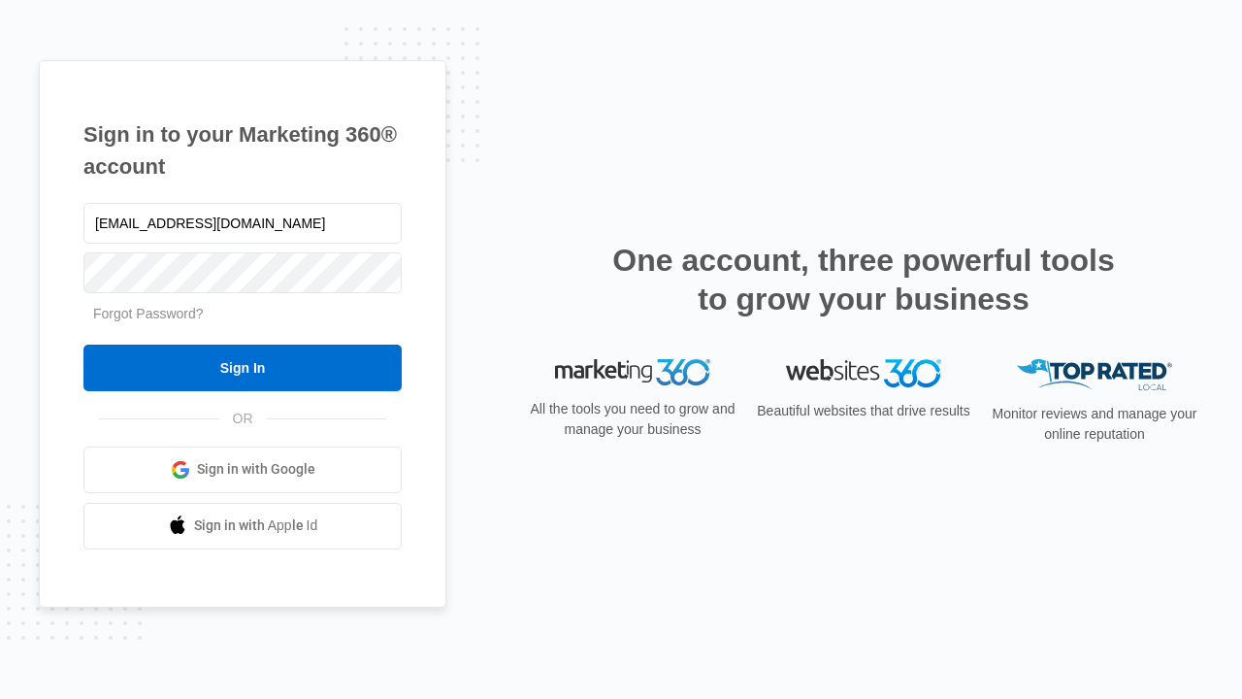
type input "[EMAIL_ADDRESS][DOMAIN_NAME]"
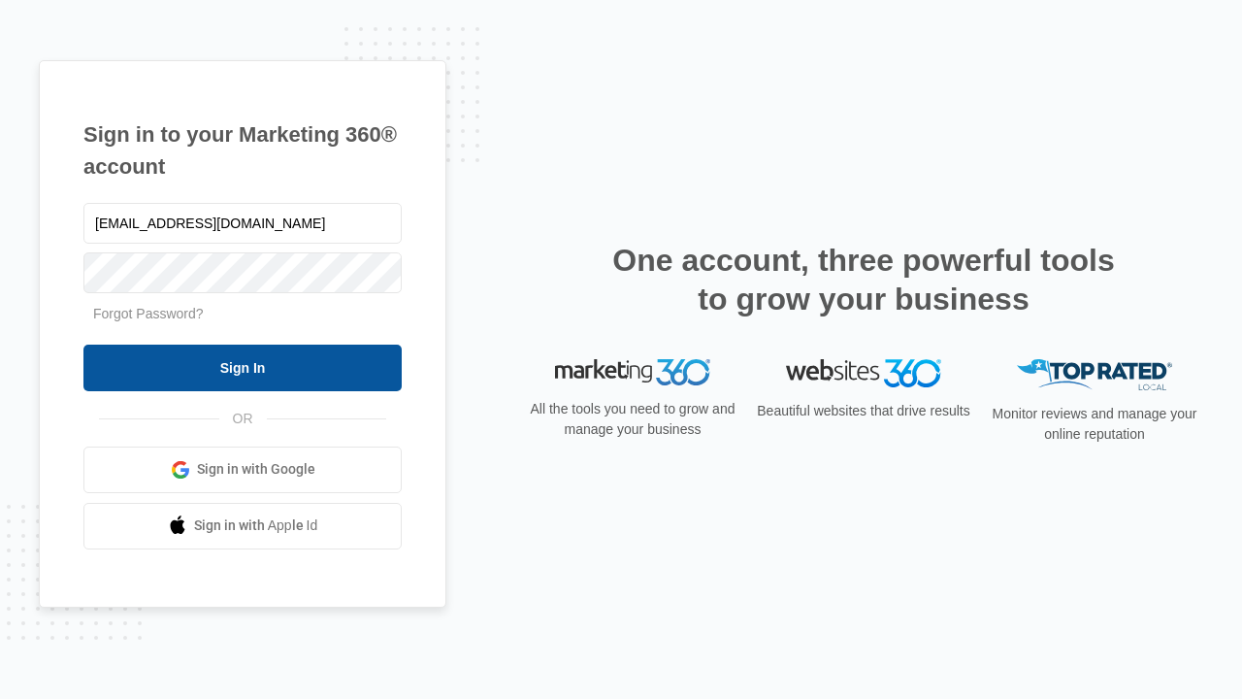
click at [243, 367] on input "Sign In" at bounding box center [242, 367] width 318 height 47
